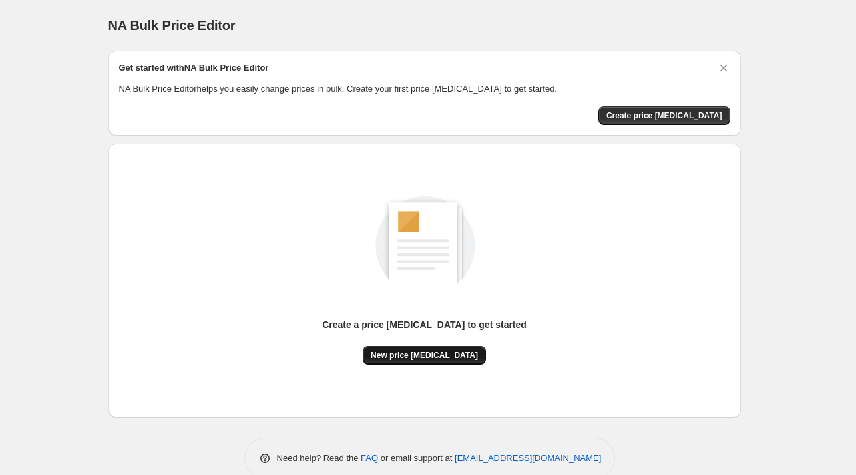
click at [448, 362] on button "New price change job" at bounding box center [424, 355] width 123 height 19
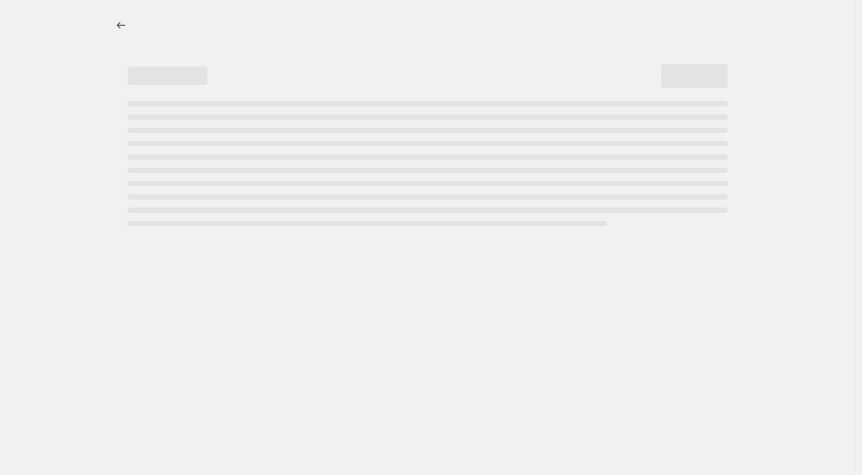
select select "percentage"
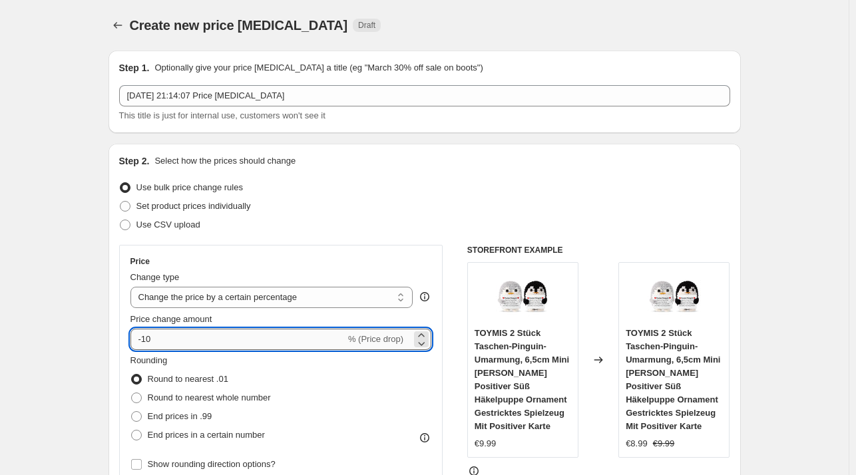
click at [162, 329] on input "-10" at bounding box center [237, 339] width 215 height 21
type input "-1"
type input "-27"
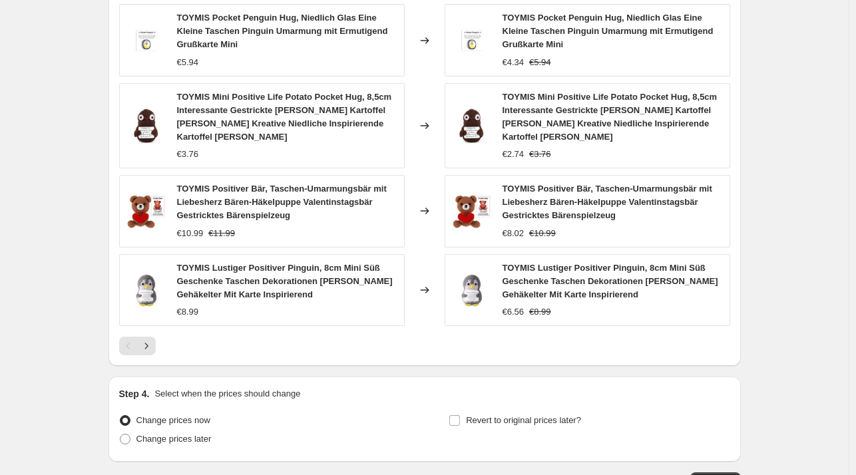
scroll to position [875, 0]
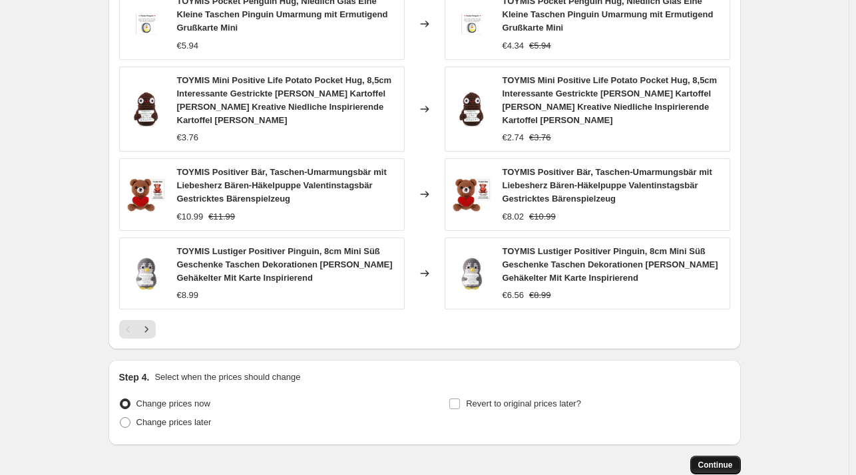
click at [724, 456] on button "Continue" at bounding box center [715, 465] width 51 height 19
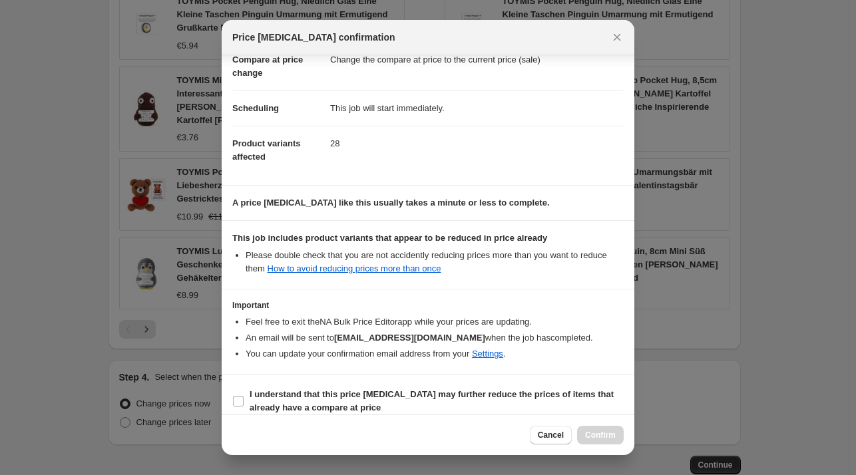
scroll to position [84, 0]
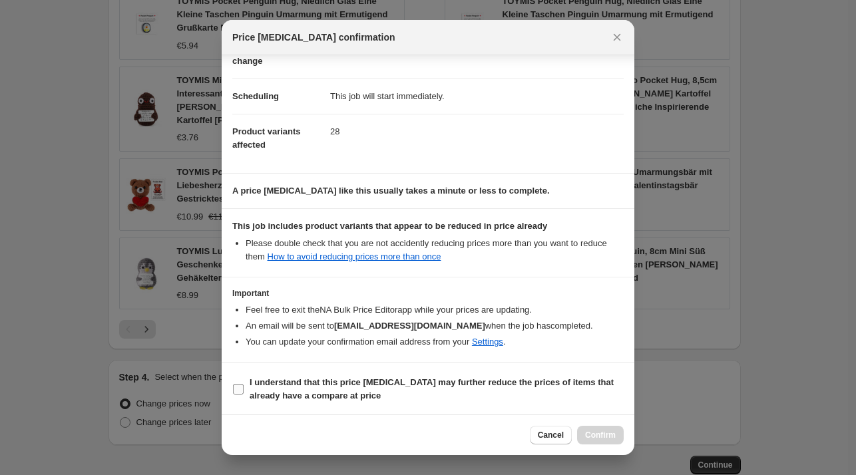
click at [284, 396] on b "I understand that this price change job may further reduce the prices of items …" at bounding box center [431, 388] width 364 height 23
click at [243, 394] on input "I understand that this price change job may further reduce the prices of items …" at bounding box center [238, 389] width 11 height 11
checkbox input "true"
click at [590, 442] on button "Confirm" at bounding box center [600, 435] width 47 height 19
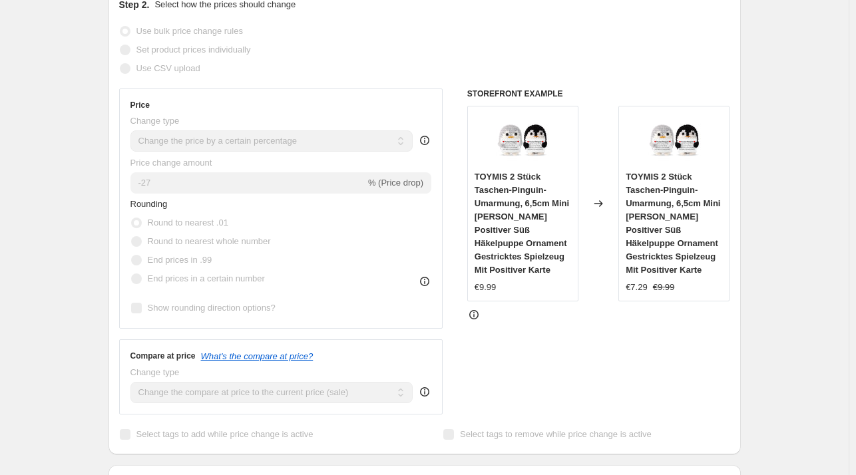
scroll to position [213, 0]
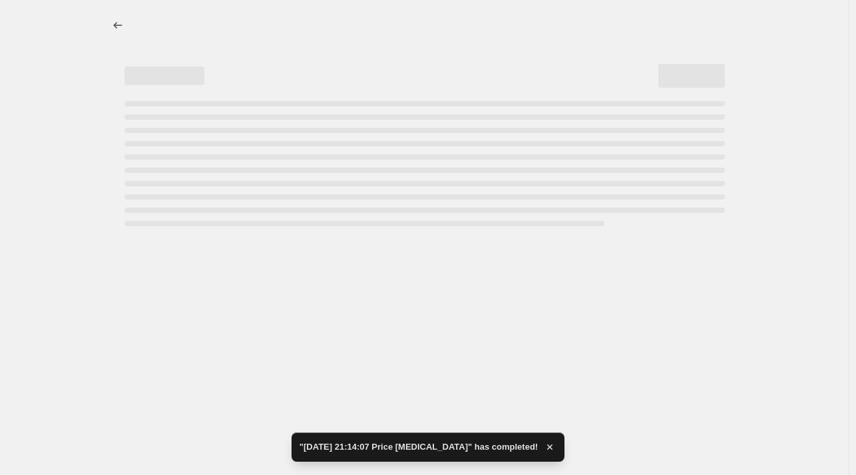
select select "percentage"
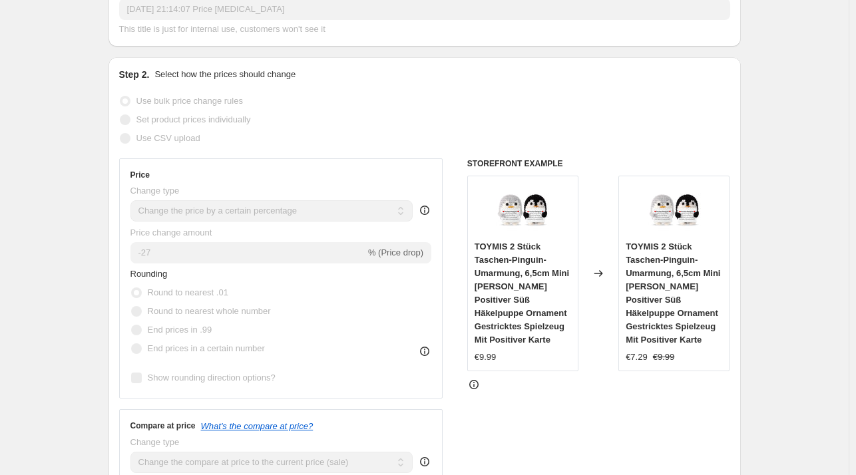
scroll to position [0, 0]
